Goal: Information Seeking & Learning: Check status

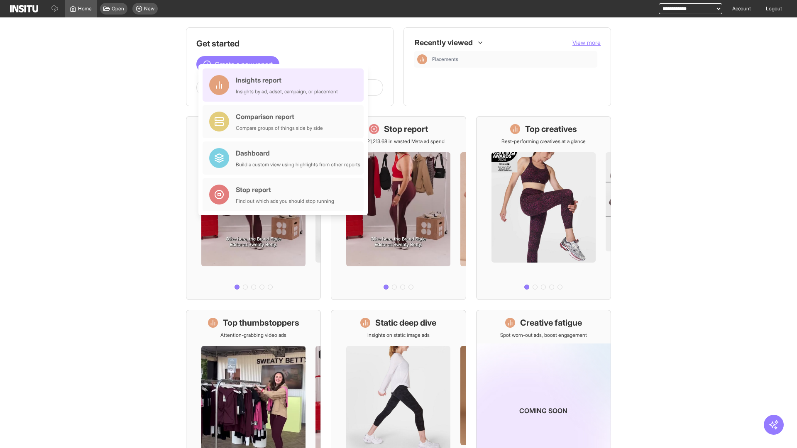
click at [285, 85] on div "Insights report Insights by ad, adset, campaign, or placement" at bounding box center [287, 85] width 102 height 20
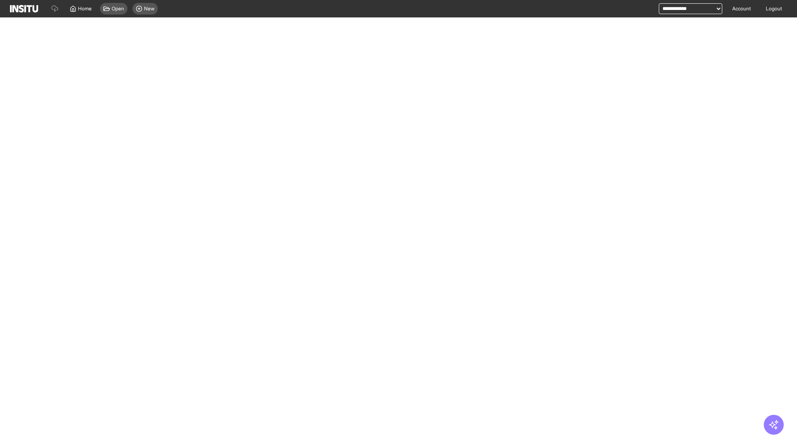
select select "**"
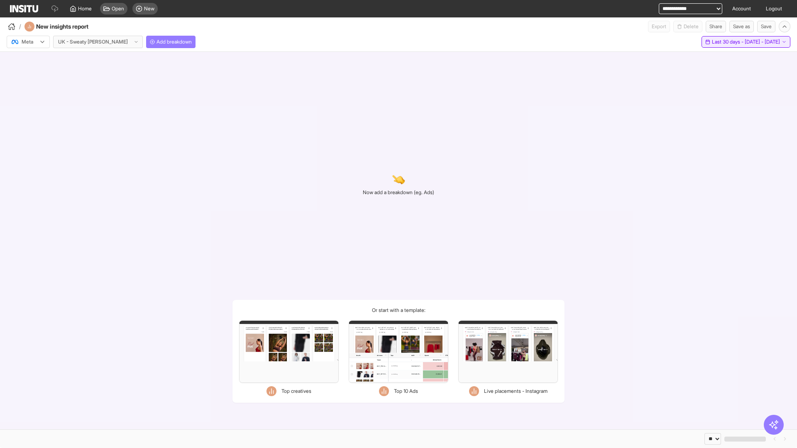
click at [731, 42] on span "Last 30 days - [DATE] - [DATE]" at bounding box center [746, 42] width 68 height 7
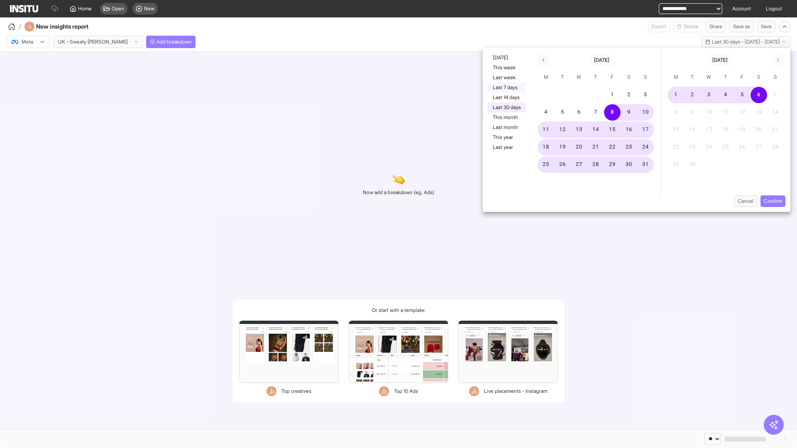
click at [506, 88] on button "Last 7 days" at bounding box center [507, 88] width 38 height 10
